Goal: Task Accomplishment & Management: Manage account settings

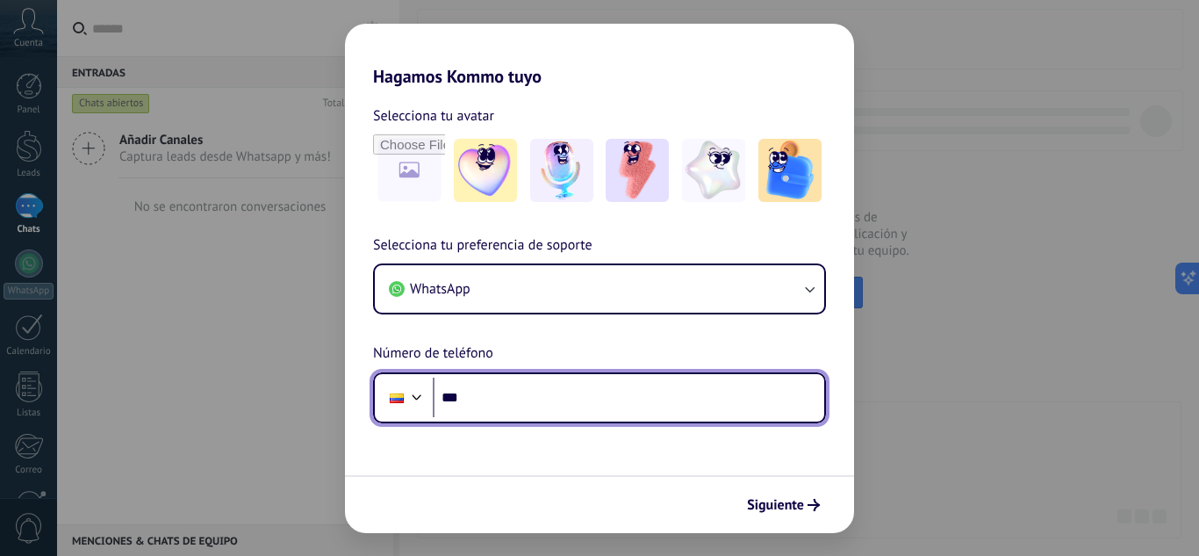
click at [540, 406] on input "***" at bounding box center [628, 397] width 391 height 40
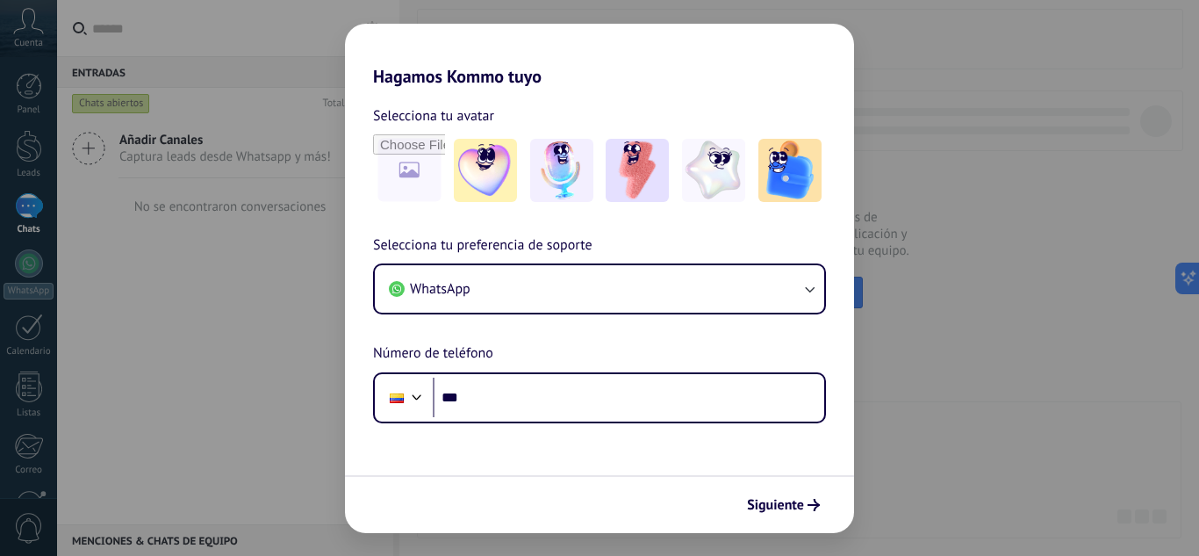
click at [283, 96] on div "Hagamos Kommo tuyo Selecciona tu avatar Selecciona tu preferencia de soporte Wh…" at bounding box center [599, 278] width 1199 height 556
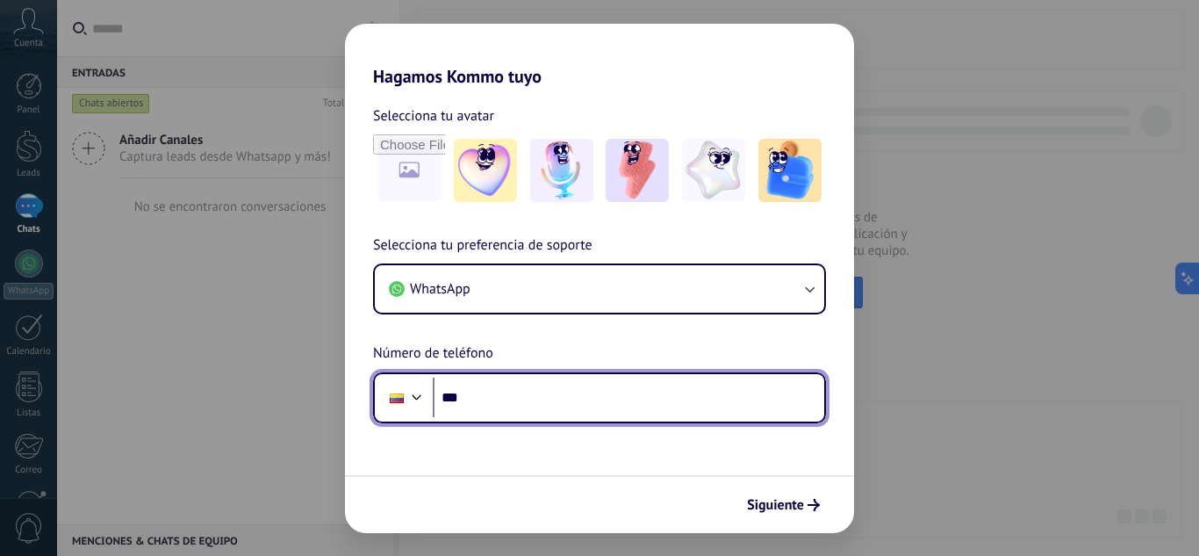
click at [707, 413] on input "***" at bounding box center [628, 397] width 391 height 40
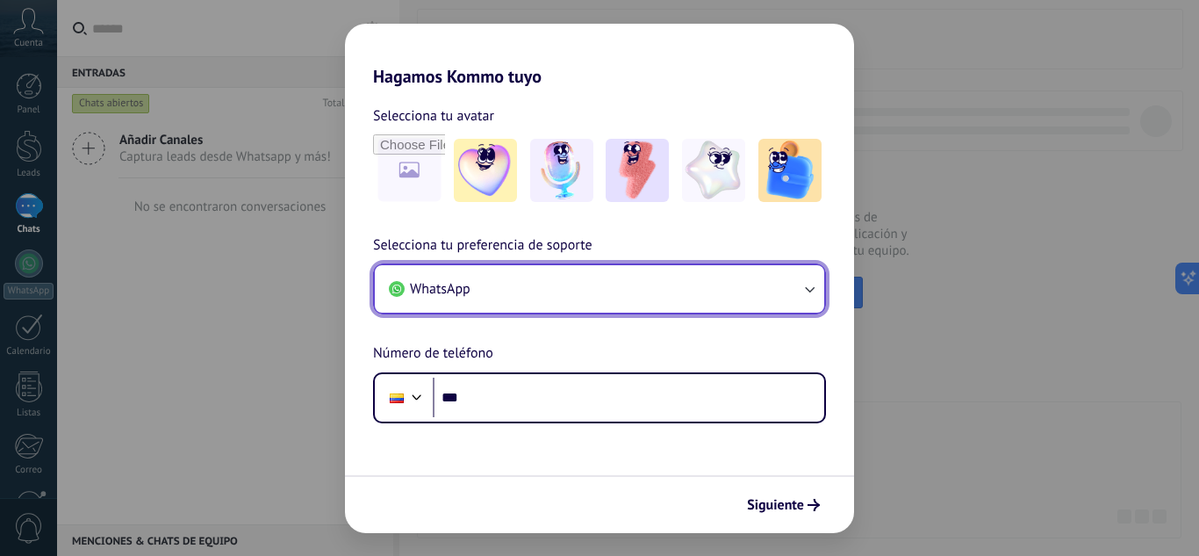
click at [720, 294] on button "WhatsApp" at bounding box center [599, 288] width 449 height 47
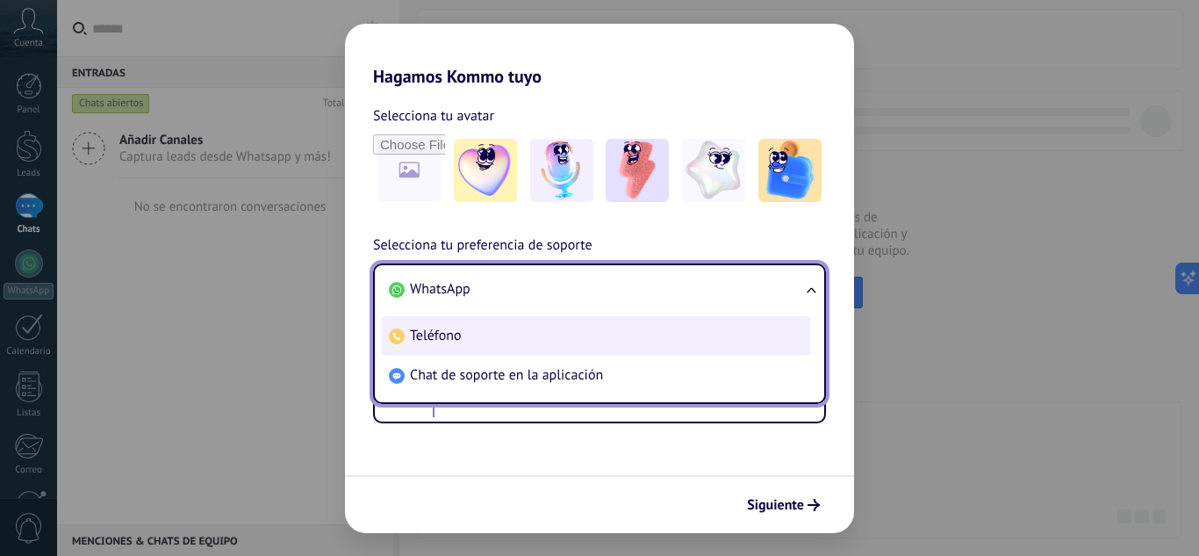
click at [629, 347] on li "Teléfono" at bounding box center [596, 335] width 428 height 39
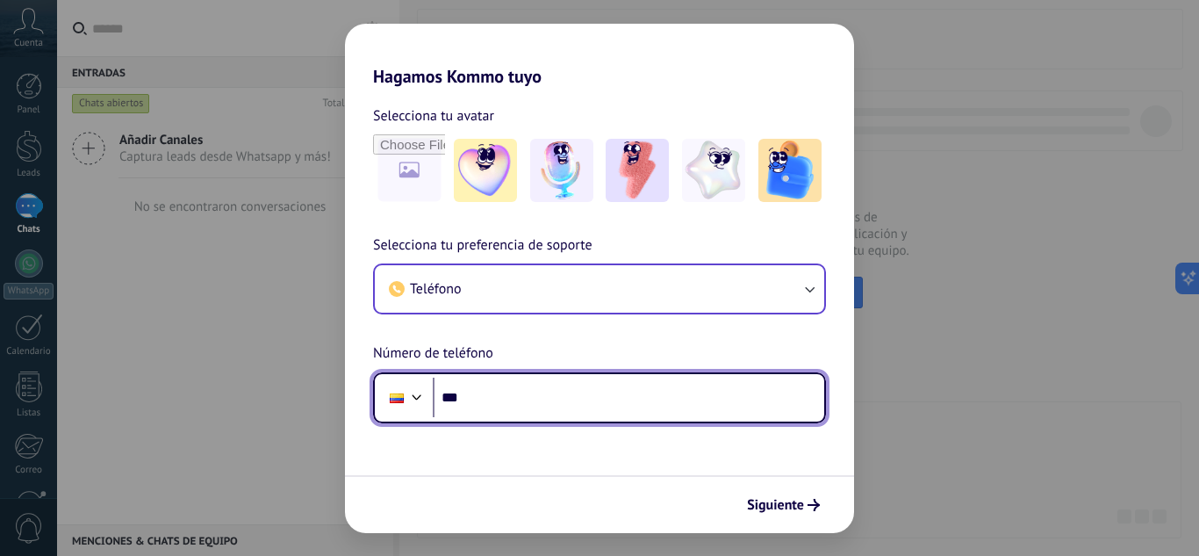
click at [563, 399] on input "***" at bounding box center [628, 397] width 391 height 40
type input "**********"
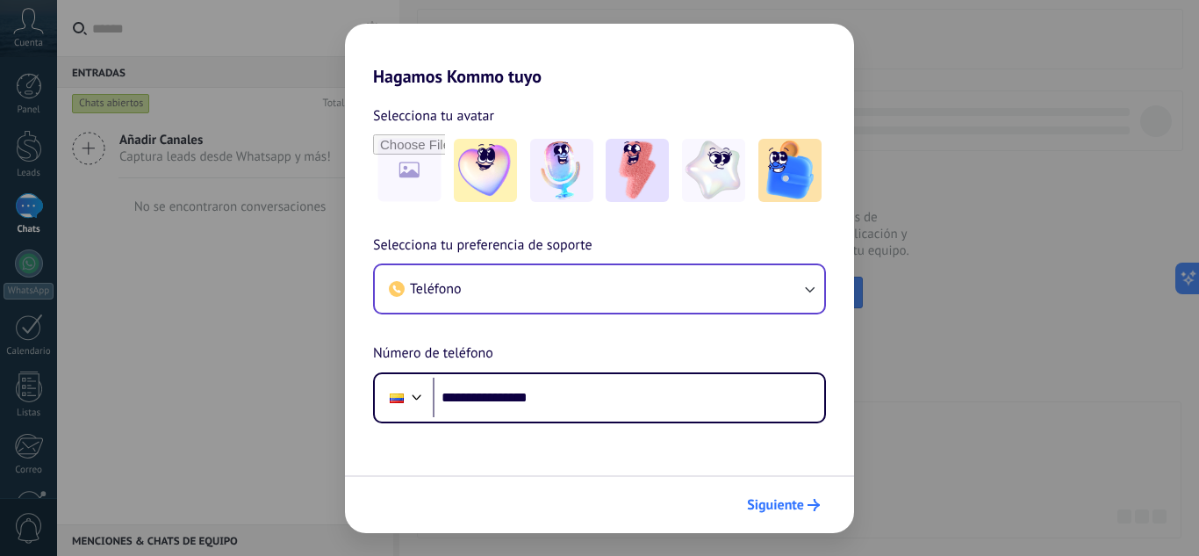
click at [777, 511] on span "Siguiente" at bounding box center [775, 505] width 57 height 12
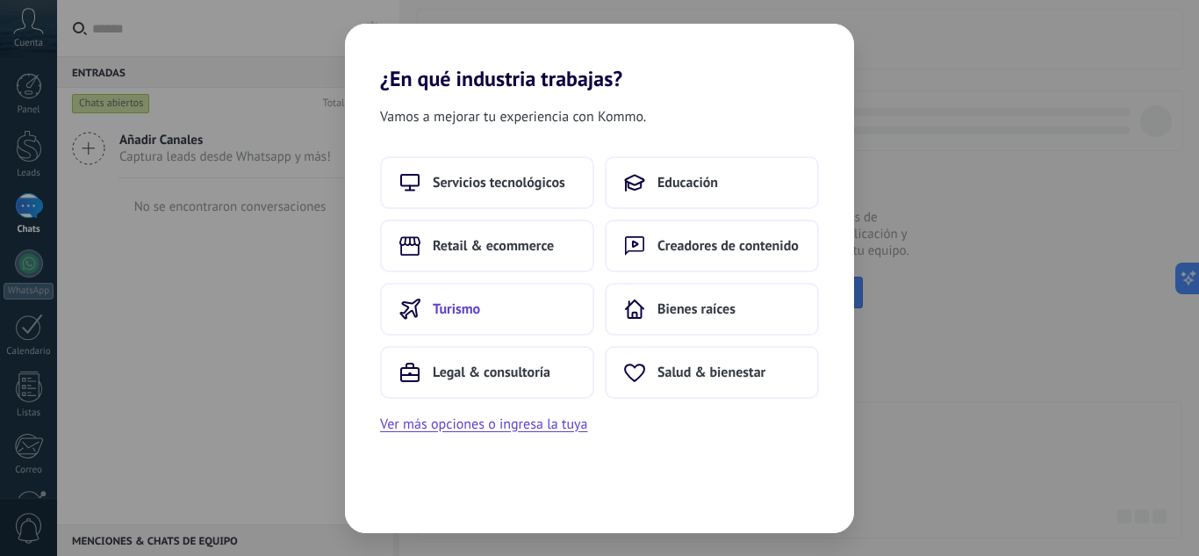
click at [532, 334] on button "Turismo" at bounding box center [487, 309] width 214 height 53
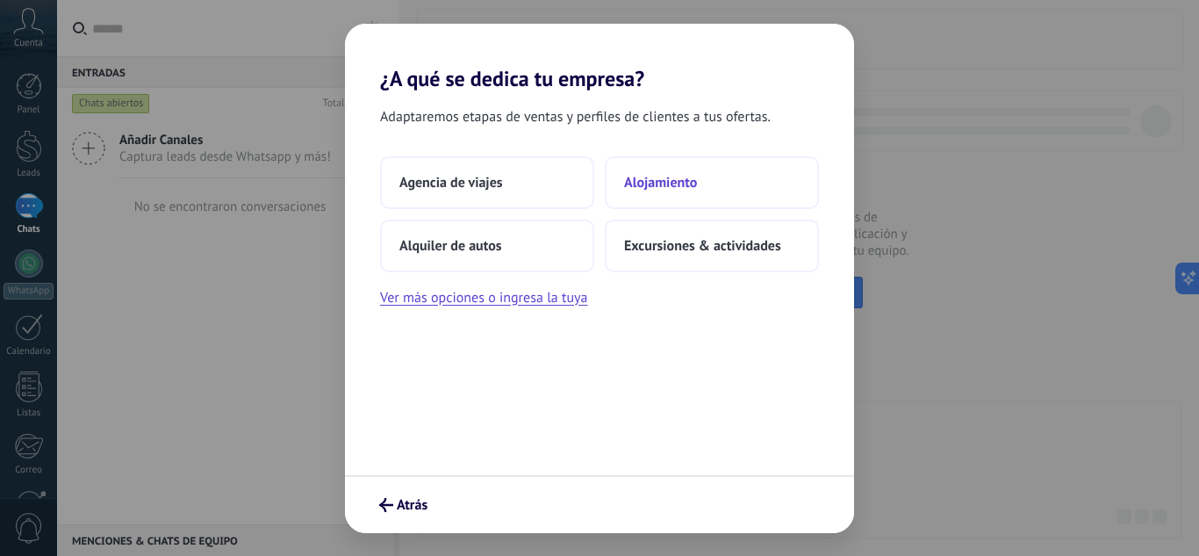
click at [662, 185] on span "Alojamiento" at bounding box center [660, 183] width 73 height 18
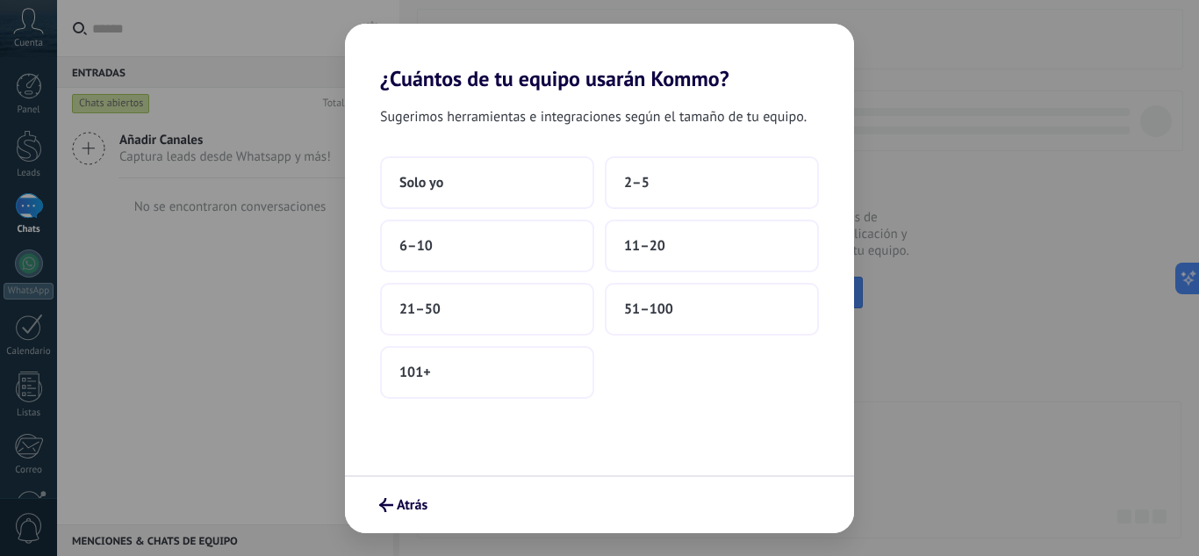
click at [662, 185] on button "2–5" at bounding box center [712, 182] width 214 height 53
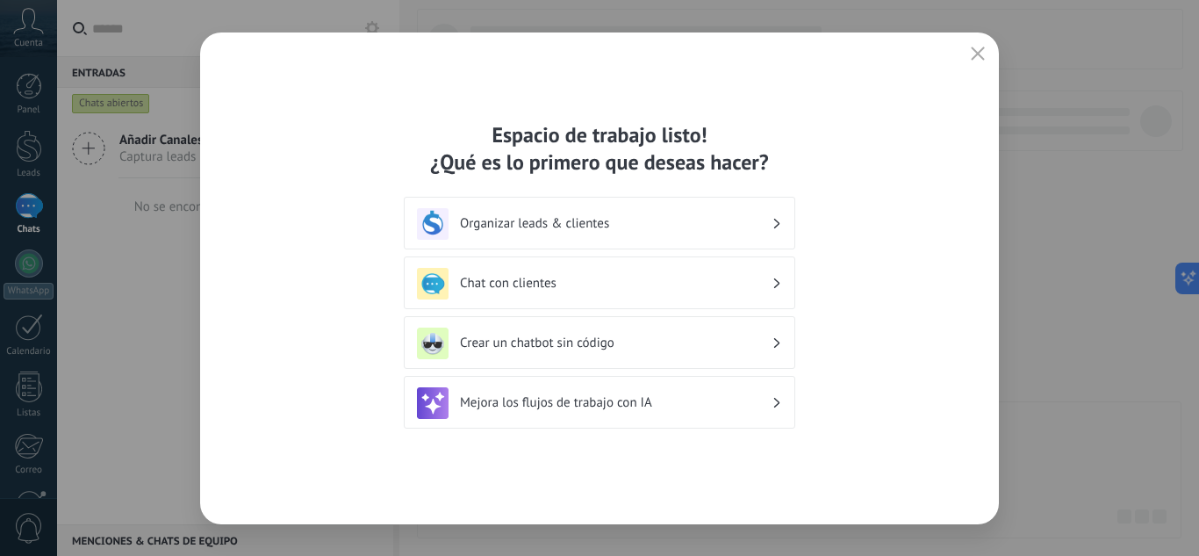
click at [969, 53] on button "button" at bounding box center [977, 54] width 23 height 25
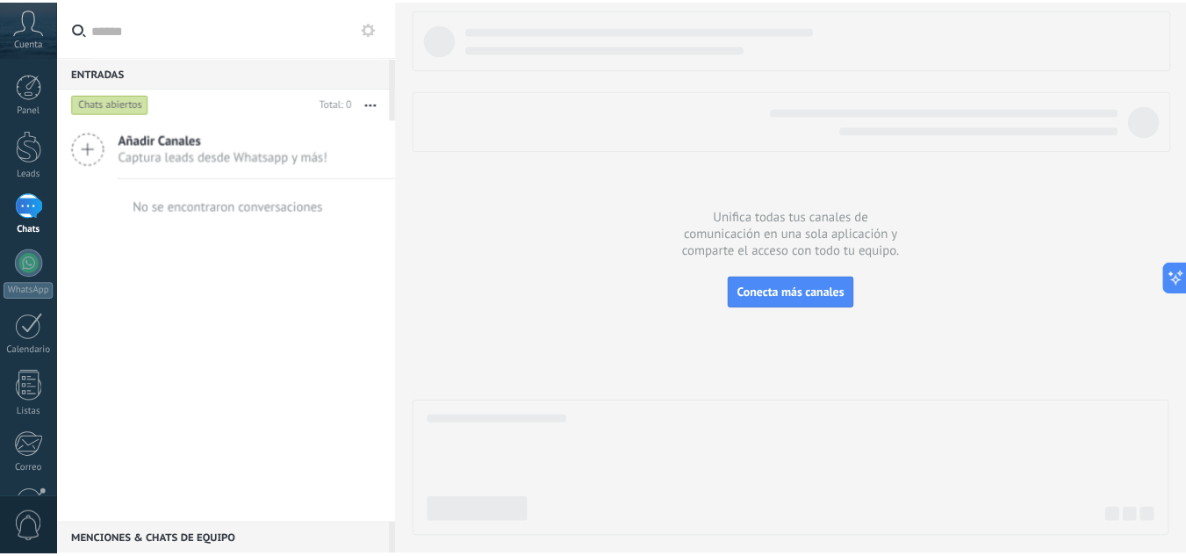
scroll to position [175, 0]
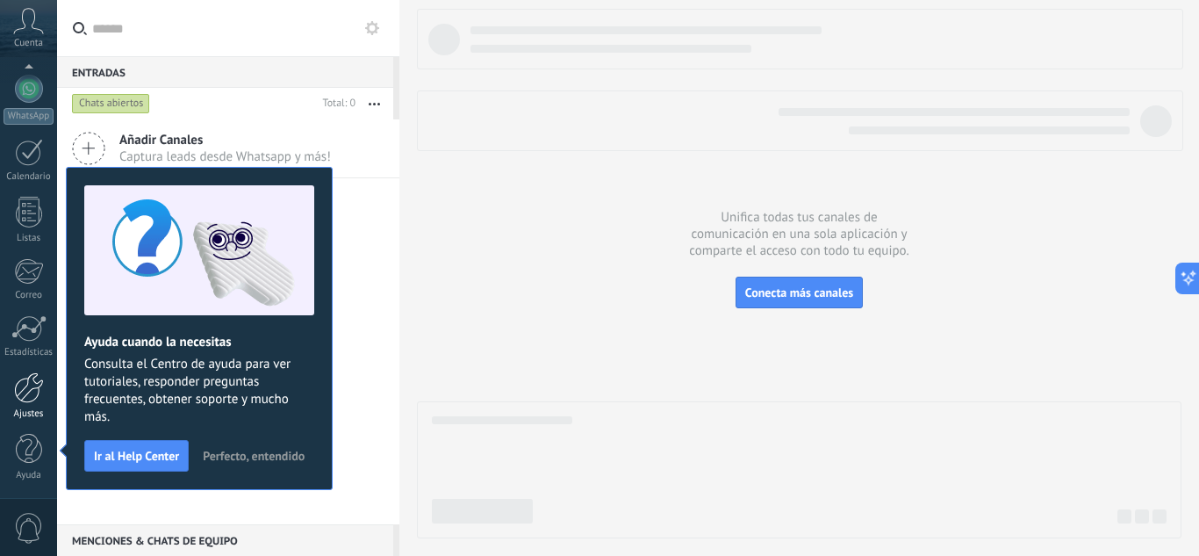
click at [19, 391] on div at bounding box center [29, 387] width 30 height 31
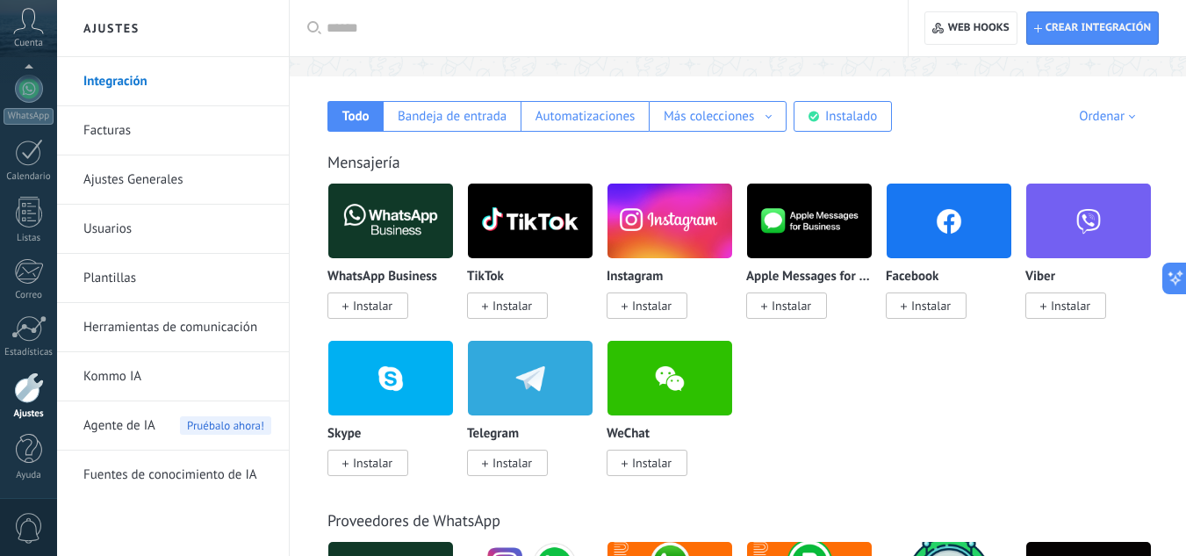
scroll to position [268, 0]
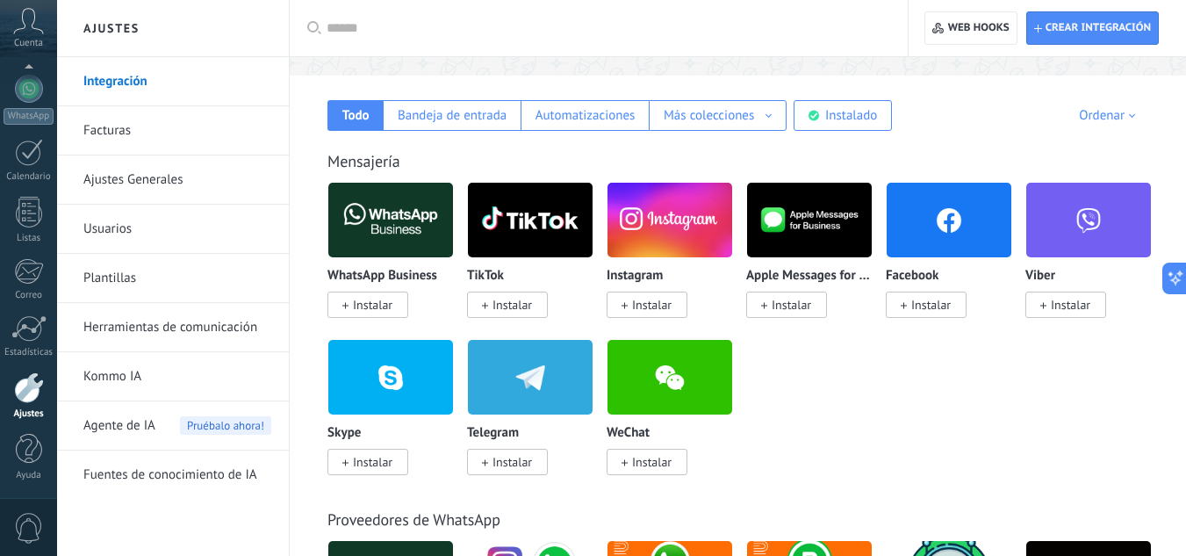
click at [104, 109] on link "Facturas" at bounding box center [177, 130] width 188 height 49
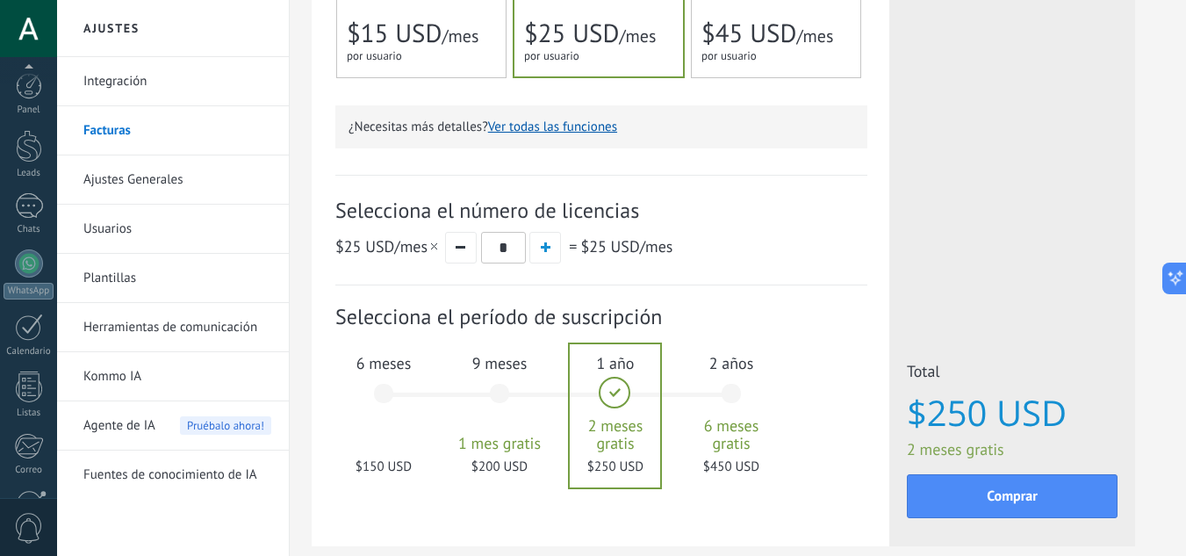
scroll to position [175, 0]
click at [233, 380] on link "Kommo IA" at bounding box center [177, 376] width 188 height 49
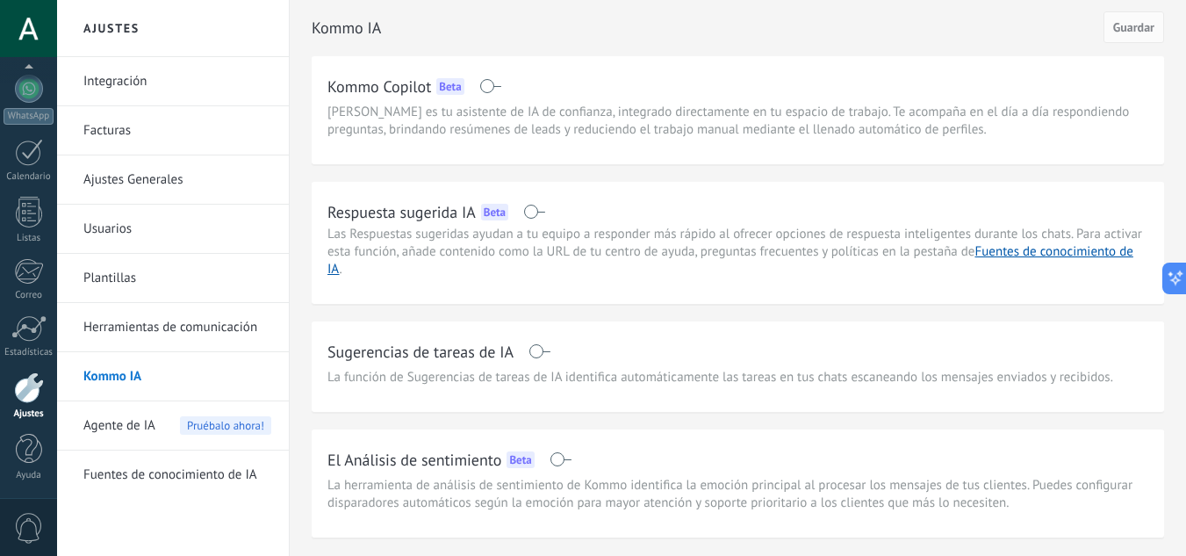
click at [542, 210] on span at bounding box center [534, 211] width 22 height 14
click at [161, 417] on div "Agente de IA Pruébalo ahora!" at bounding box center [177, 425] width 188 height 49
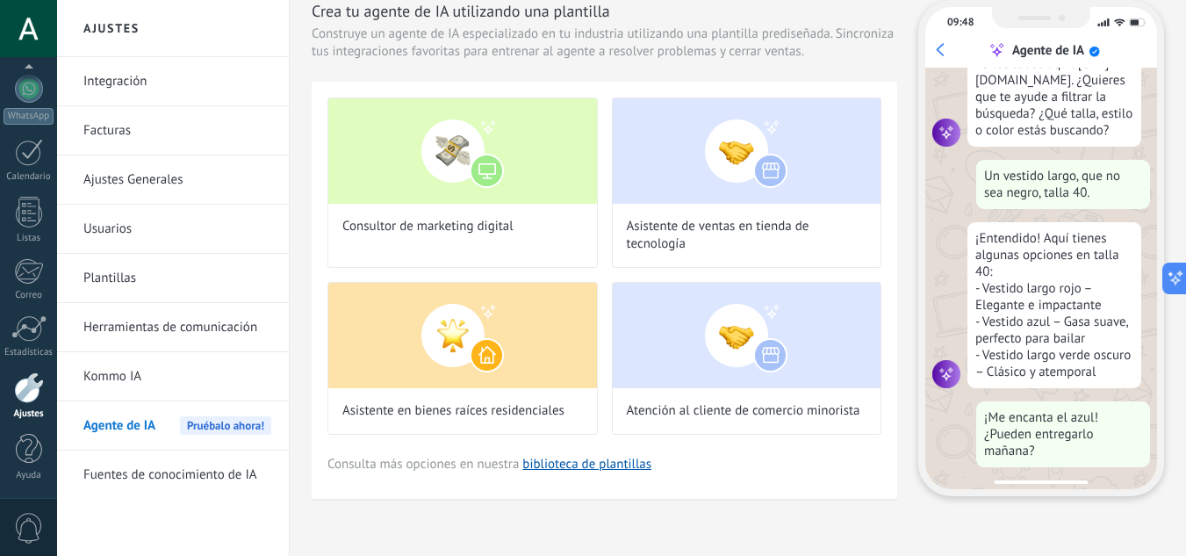
scroll to position [177, 0]
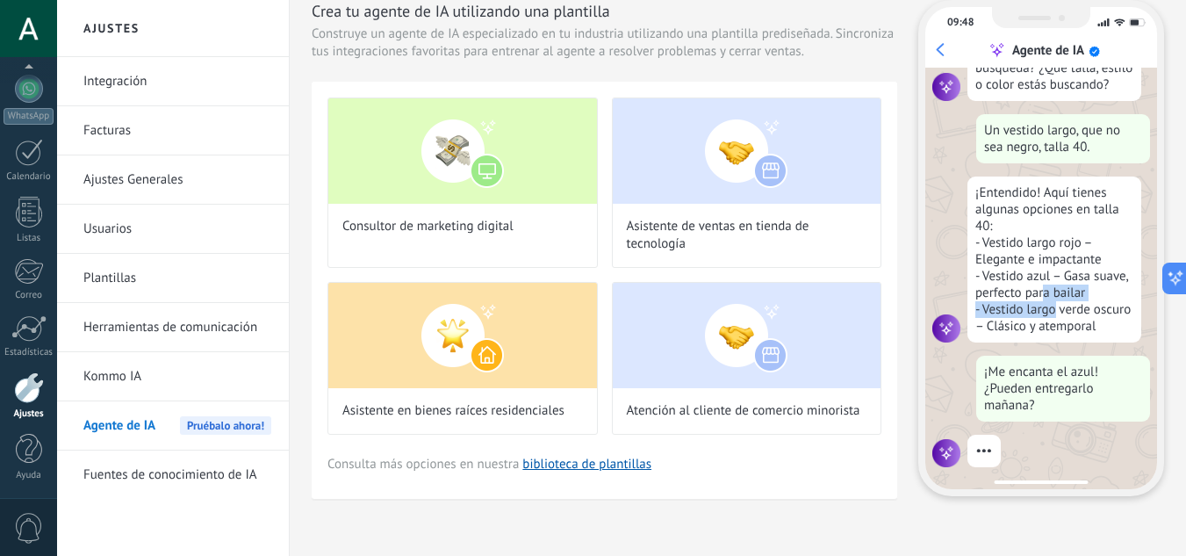
drag, startPoint x: 1038, startPoint y: 285, endPoint x: 1047, endPoint y: 309, distance: 25.3
click at [1047, 309] on div "¡Entendido! Aquí tienes algunas opciones en talla 40: - Vestido largo rojo – El…" at bounding box center [1054, 259] width 174 height 166
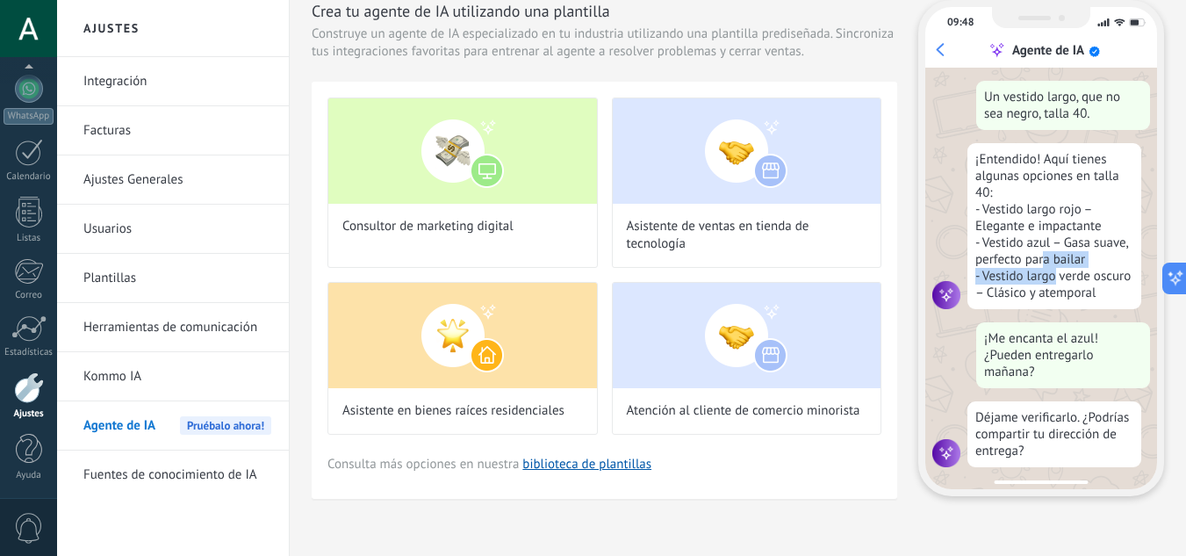
click at [1047, 309] on div "¡Hola! ¿Tienen algún vestido de fiesta? ¡Hola! Sí, tenemos. Puedes verlos todos…" at bounding box center [1041, 278] width 232 height 421
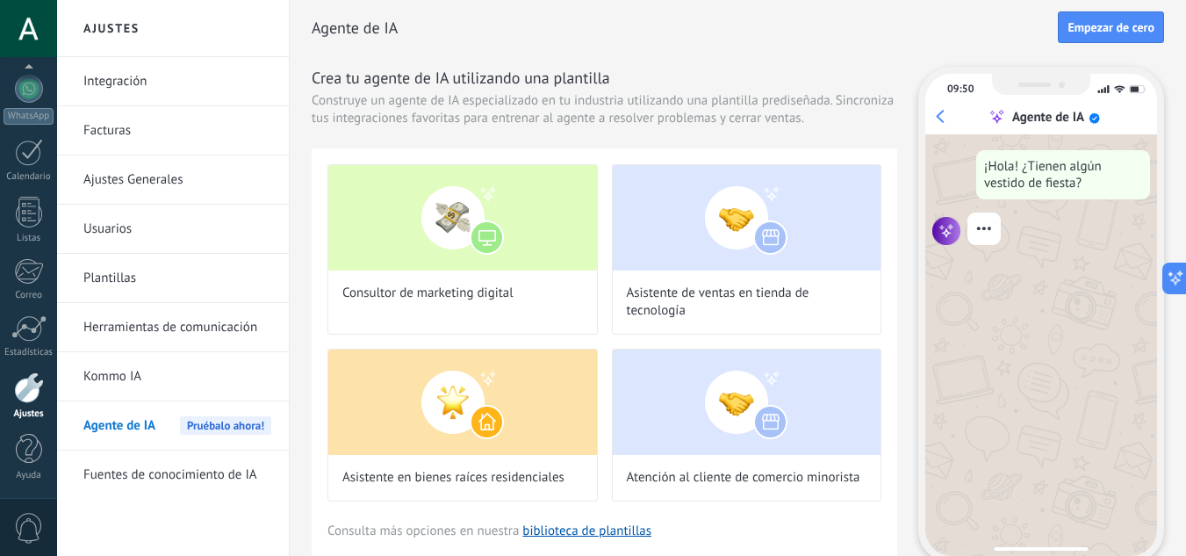
scroll to position [67, 0]
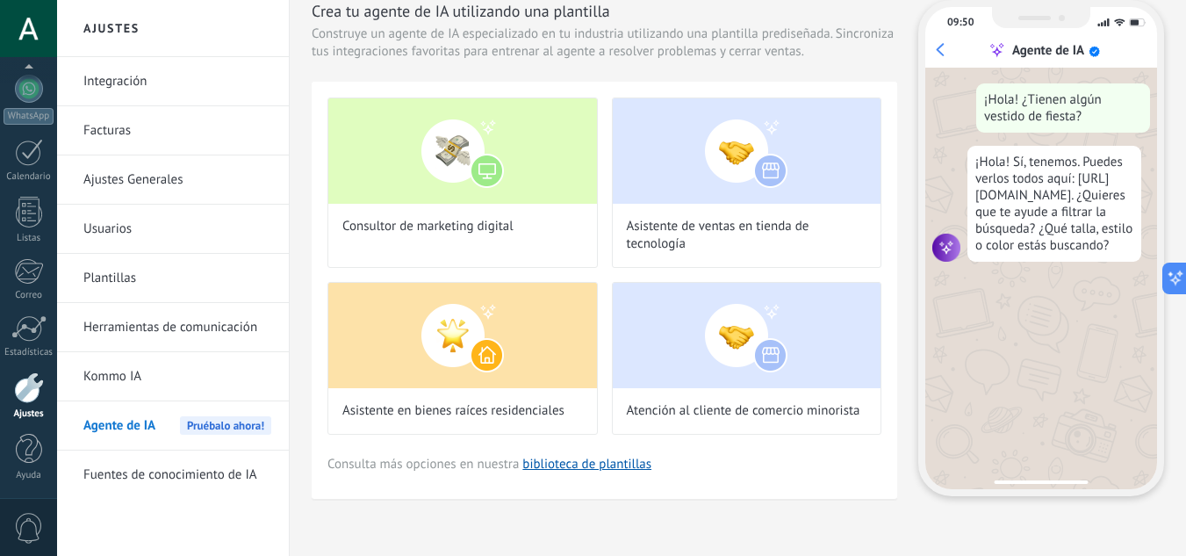
click at [149, 376] on link "Kommo IA" at bounding box center [177, 376] width 188 height 49
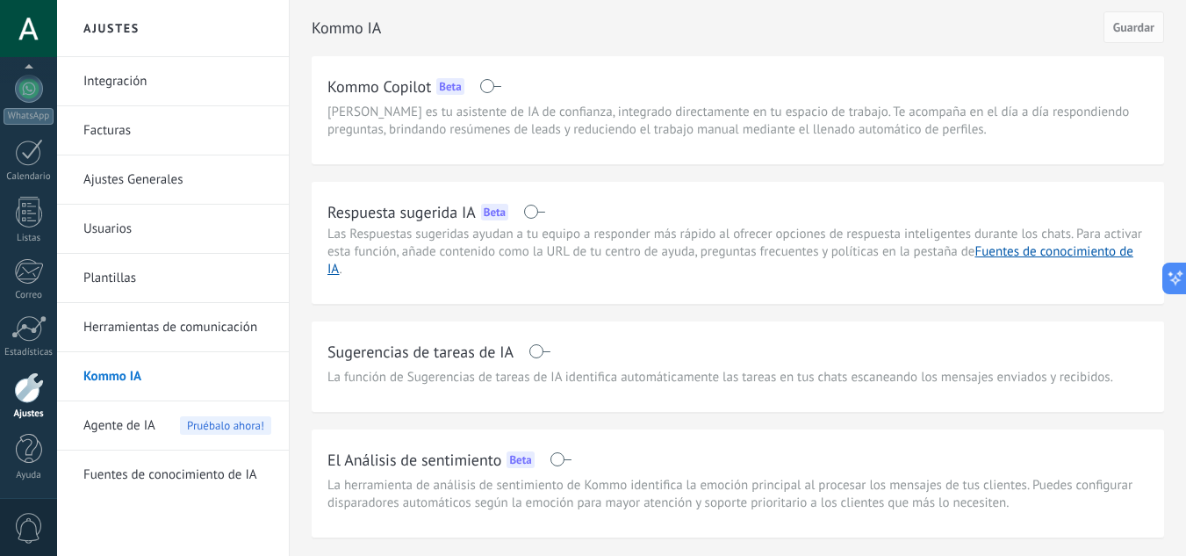
scroll to position [56, 0]
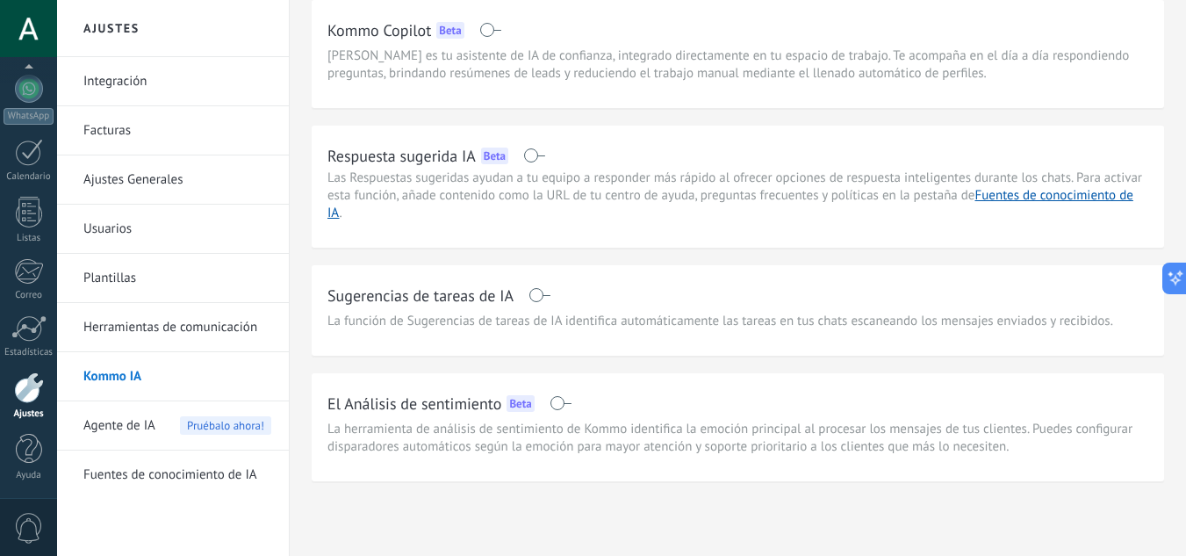
click at [180, 434] on div "Agente de IA Pruébalo ahora!" at bounding box center [177, 425] width 188 height 49
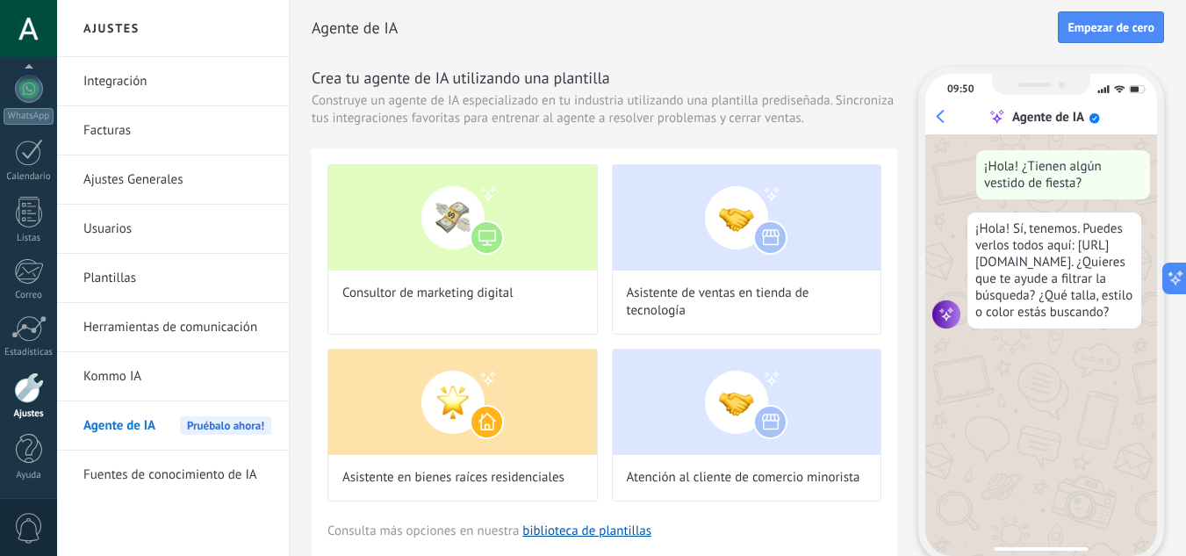
click at [26, 390] on div at bounding box center [29, 387] width 30 height 31
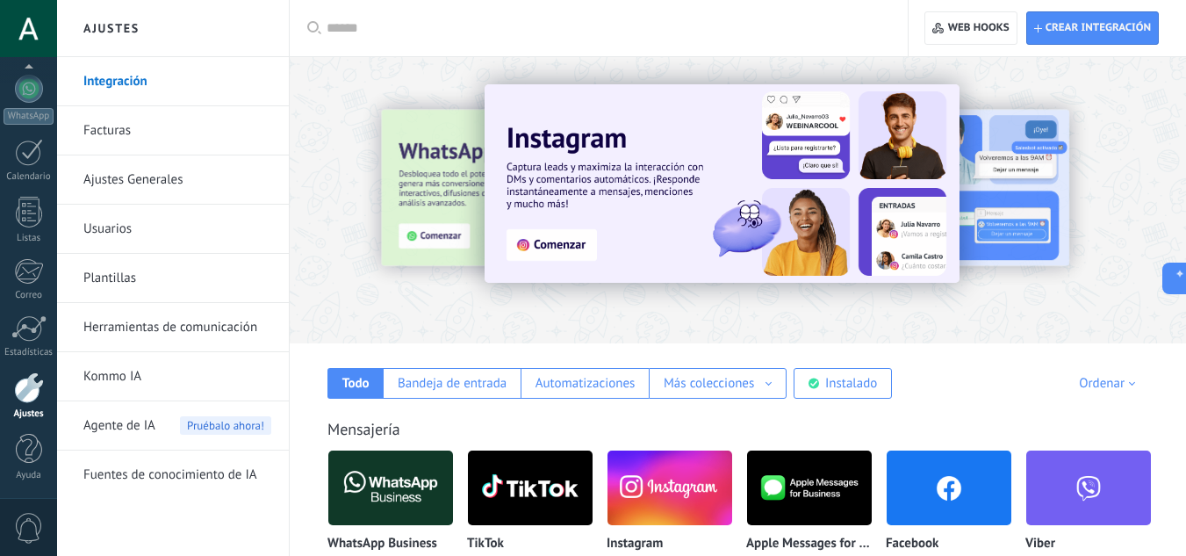
click at [160, 131] on link "Facturas" at bounding box center [177, 130] width 188 height 49
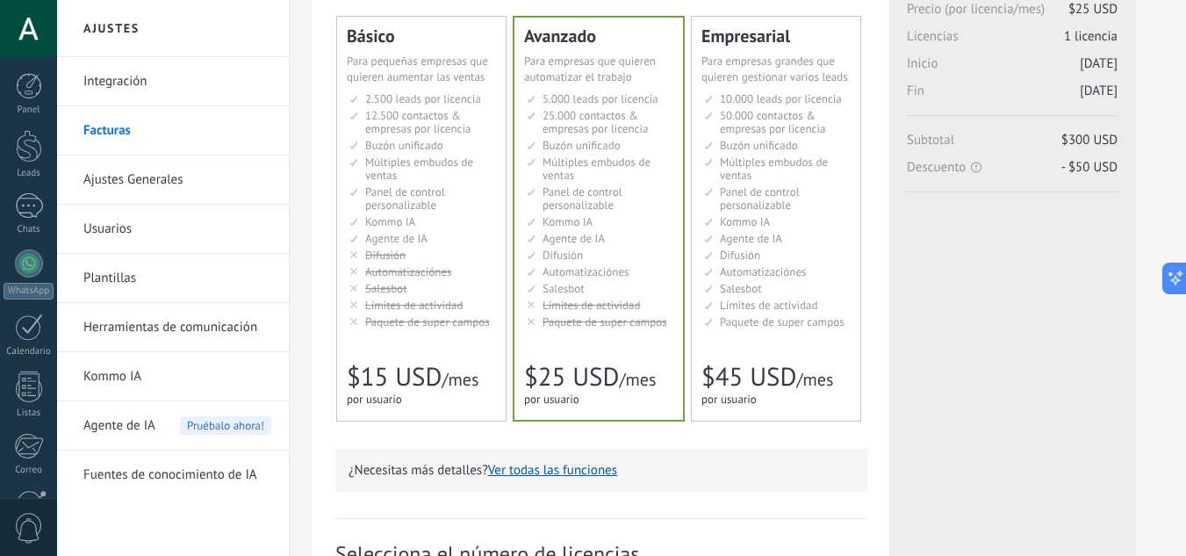
scroll to position [143, 0]
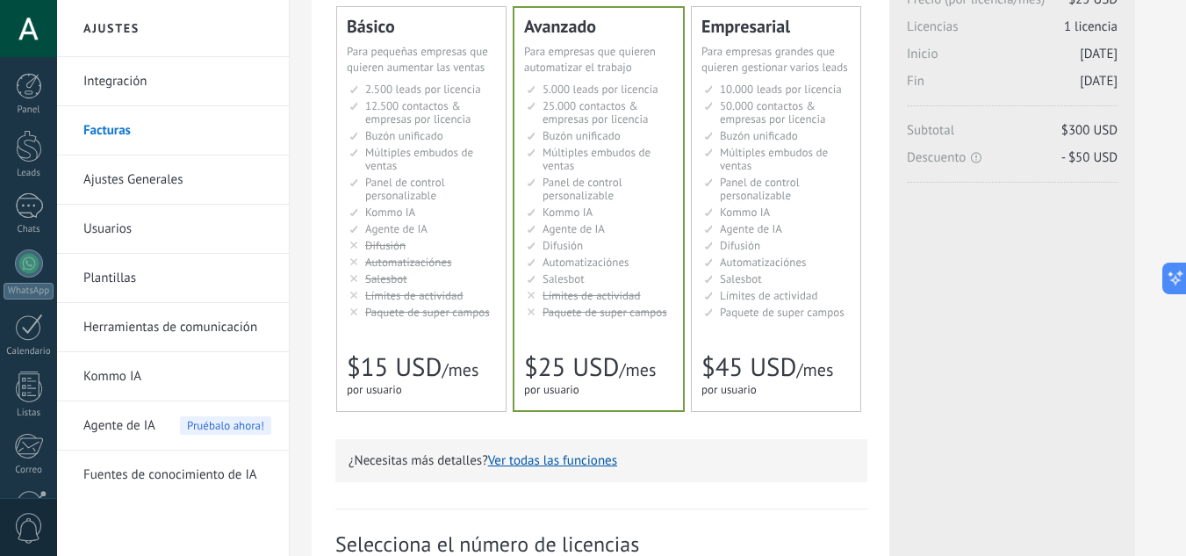
click at [785, 317] on span "Paquete de super campos" at bounding box center [782, 312] width 125 height 15
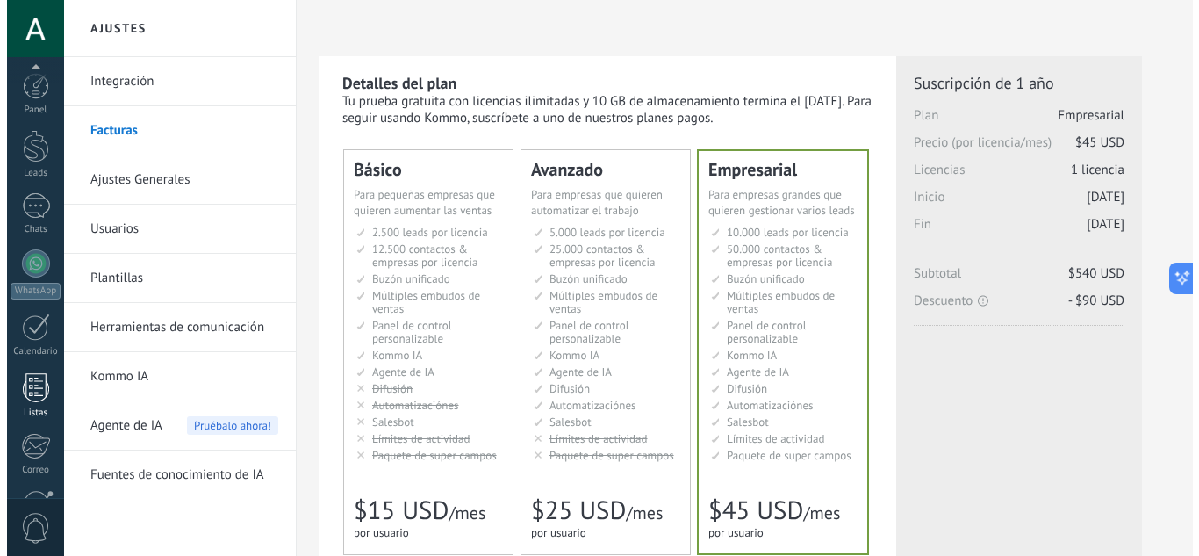
scroll to position [175, 0]
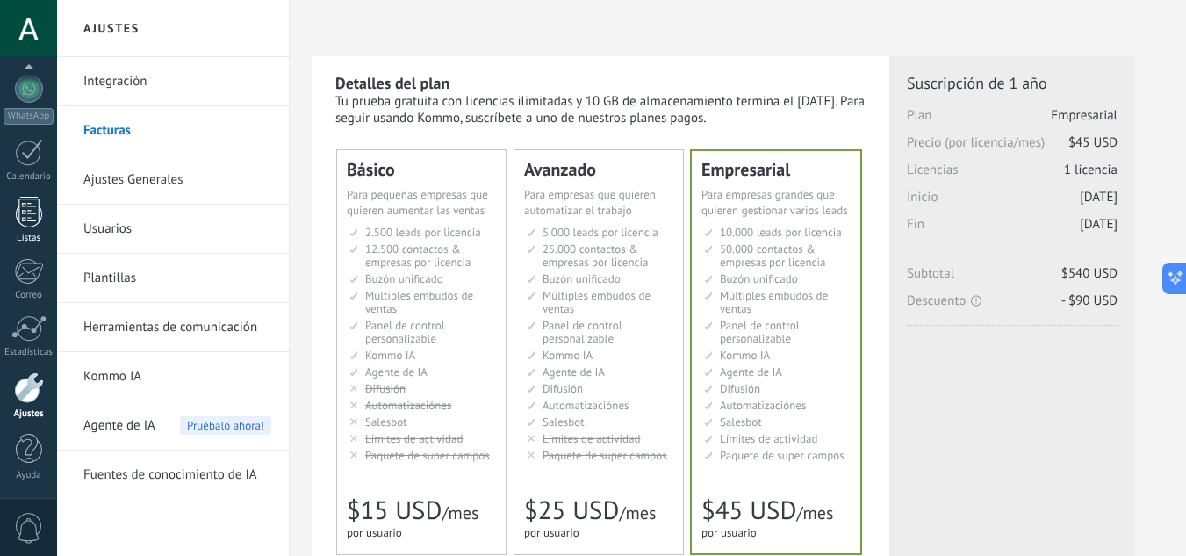
click at [14, 206] on link "Listas" at bounding box center [28, 220] width 57 height 47
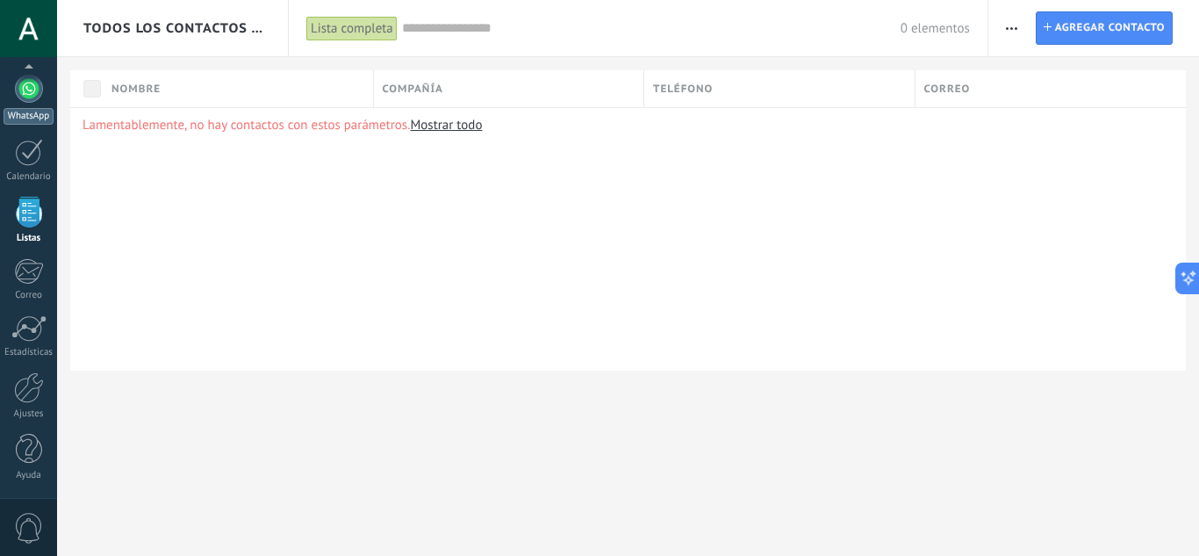
click at [32, 105] on link "WhatsApp" at bounding box center [28, 100] width 57 height 50
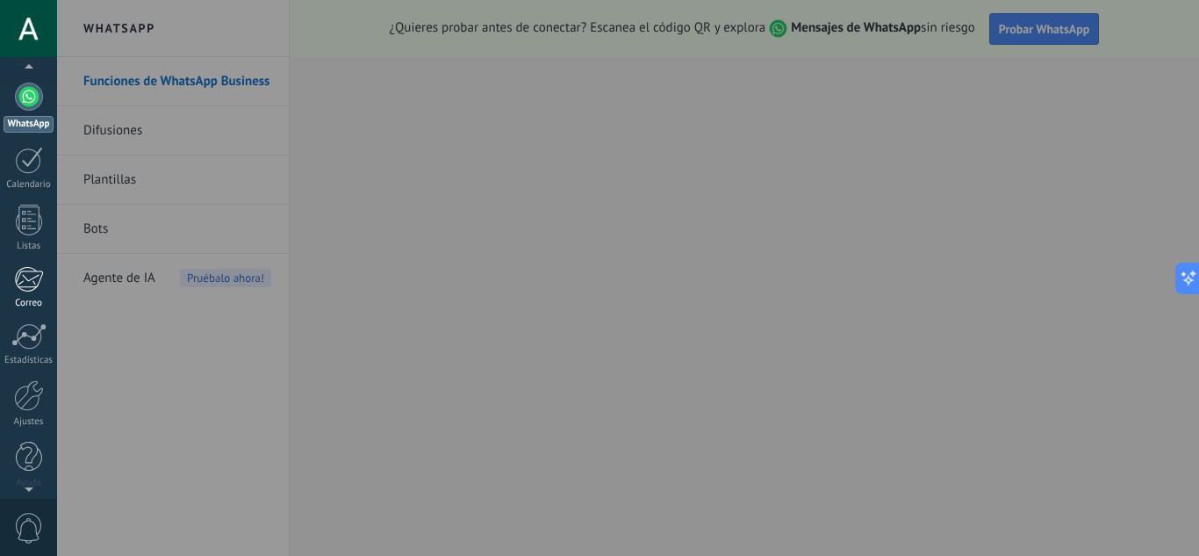
scroll to position [168, 0]
click at [28, 418] on div "Ajustes" at bounding box center [29, 420] width 51 height 11
